Goal: Find contact information: Find contact information

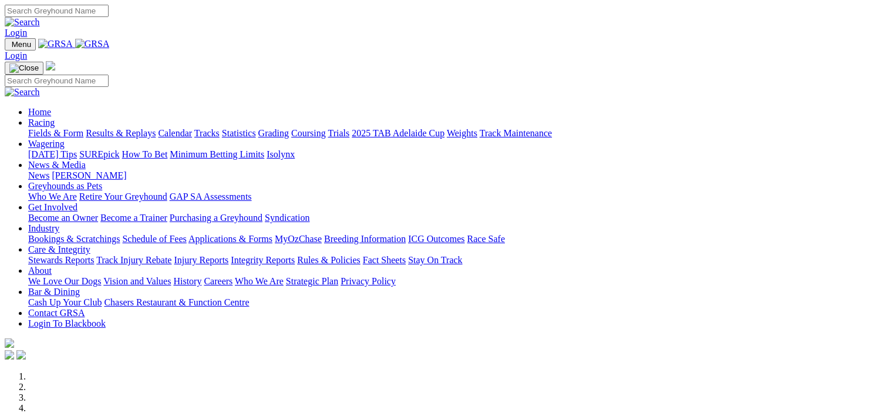
click at [65, 139] on link "Wagering" at bounding box center [46, 144] width 36 height 10
click at [55, 117] on link "Racing" at bounding box center [41, 122] width 26 height 10
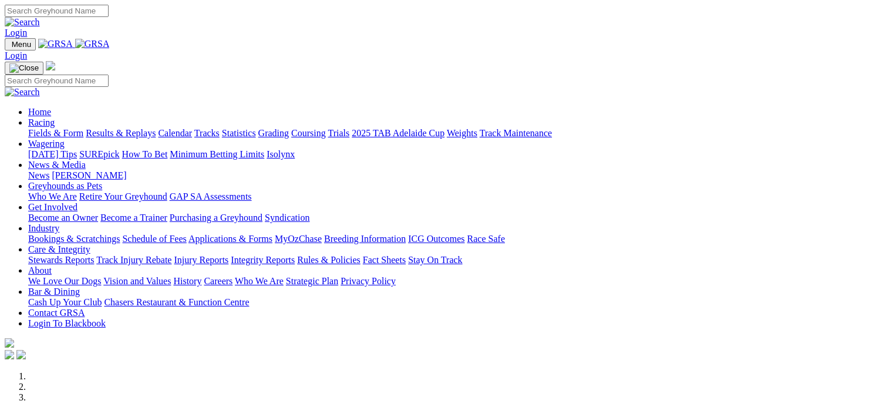
click at [220, 128] on link "Tracks" at bounding box center [206, 133] width 25 height 10
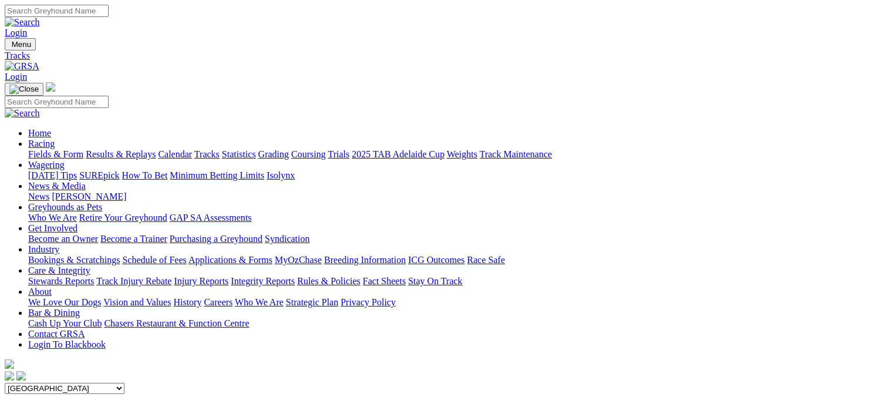
click at [124, 383] on select "Angle Park Gawler Mount Gambier Murray Bridge Virginia GOTBA Coursing" at bounding box center [65, 388] width 120 height 11
select select "2"
click at [124, 383] on select "Angle Park Gawler Mount Gambier Murray Bridge Virginia GOTBA Coursing" at bounding box center [65, 388] width 120 height 11
click at [85, 329] on link "Contact GRSA" at bounding box center [56, 334] width 56 height 10
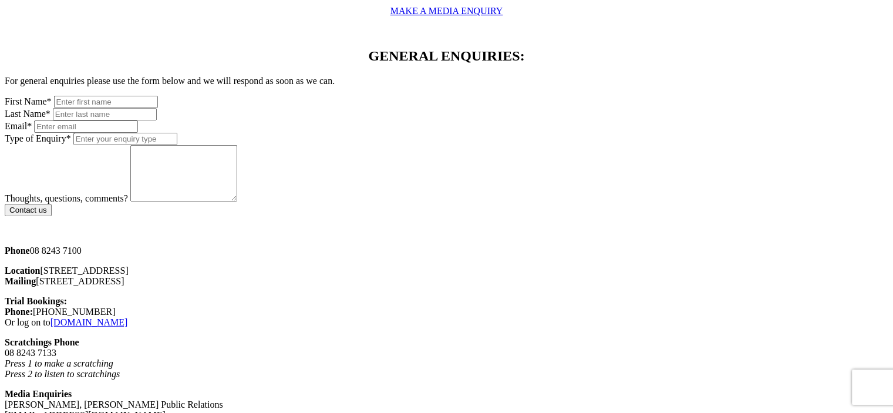
scroll to position [704, 0]
